Goal: Complete application form

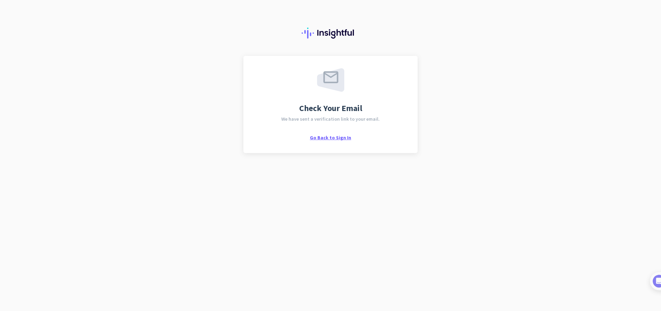
click at [339, 139] on span "Go Back to Sign In" at bounding box center [330, 137] width 41 height 6
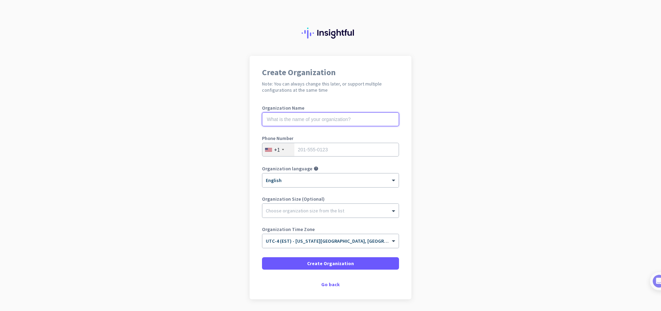
click at [282, 125] on input "text" at bounding box center [330, 119] width 137 height 14
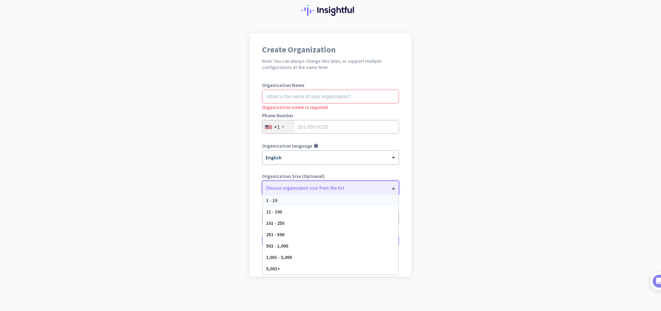
click at [317, 186] on div at bounding box center [330, 185] width 136 height 7
click at [325, 202] on div "1 - 10" at bounding box center [331, 200] width 136 height 11
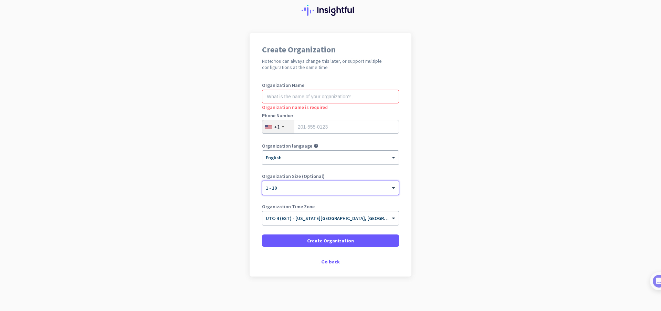
click at [299, 190] on div "× 1 - 10" at bounding box center [326, 188] width 128 height 6
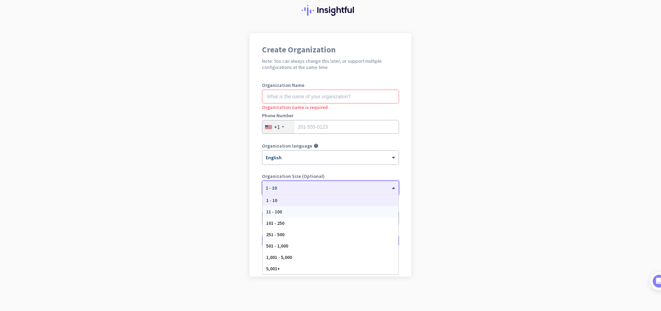
click at [278, 216] on div "11 - 100" at bounding box center [331, 211] width 136 height 11
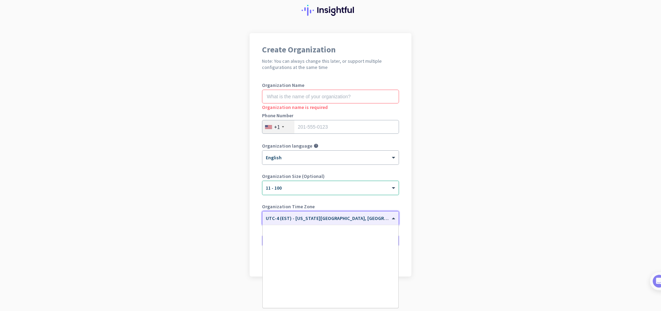
click at [278, 216] on input "text" at bounding box center [324, 215] width 116 height 5
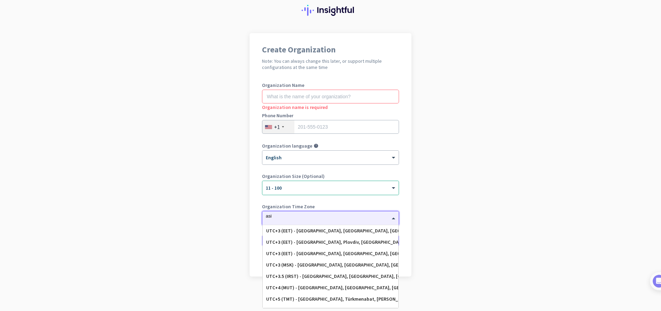
scroll to position [0, 0]
type input "a"
type input "k"
type input "a"
type input "ind"
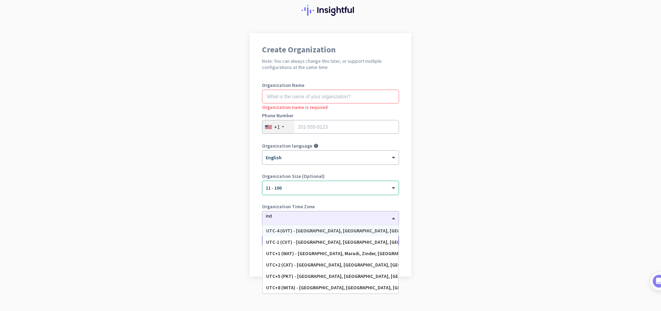
click at [465, 198] on app-onboarding-organization "Create Organization Note: You can always change this later, or support multiple…" at bounding box center [330, 172] width 661 height 278
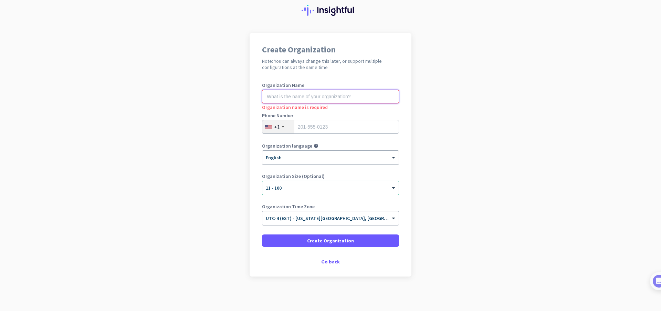
click at [304, 97] on input "text" at bounding box center [330, 97] width 137 height 14
type input "Venpep"
click at [312, 128] on input "tel" at bounding box center [330, 127] width 137 height 14
click at [324, 261] on div "Go back" at bounding box center [330, 261] width 137 height 5
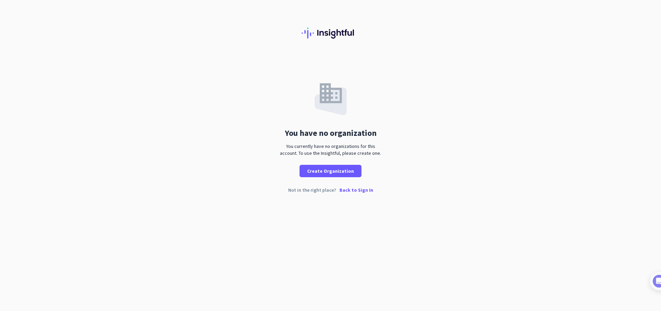
click at [358, 191] on p "Back to Sign In" at bounding box center [356, 189] width 34 height 5
